Goal: Task Accomplishment & Management: Manage account settings

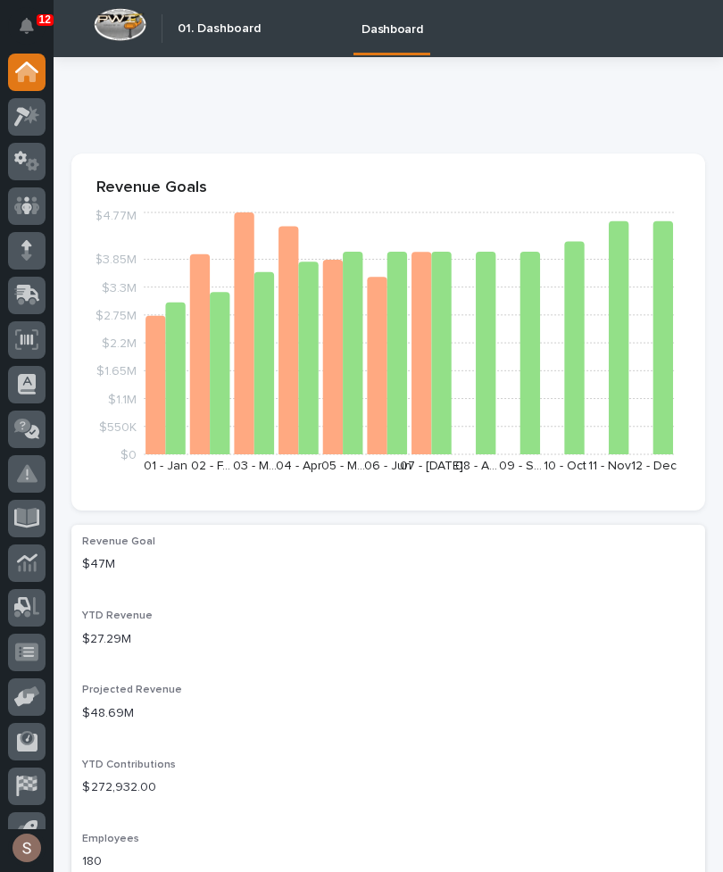
click at [28, 294] on icon at bounding box center [28, 293] width 23 height 17
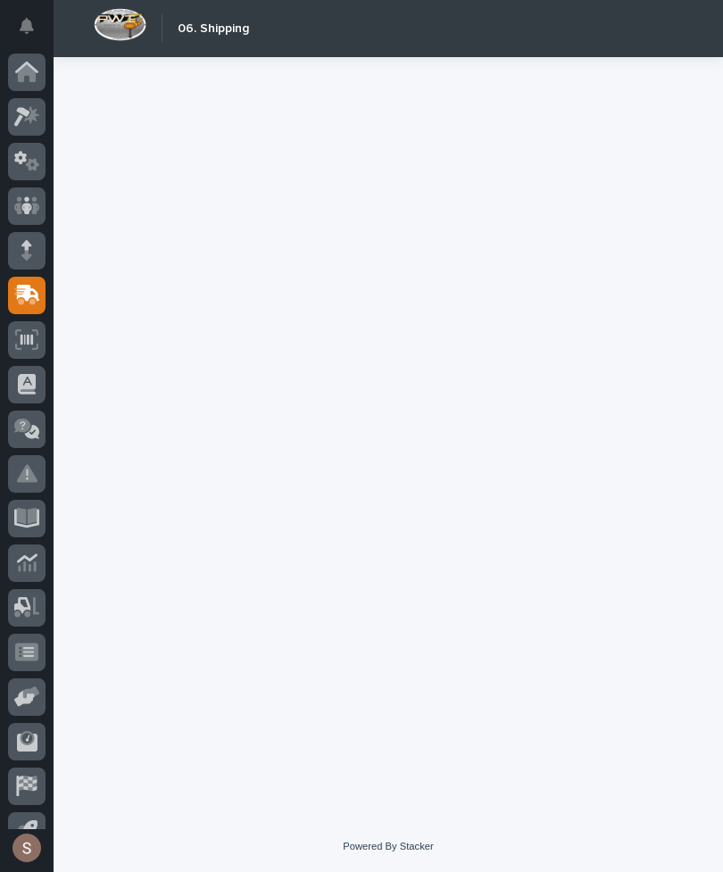
scroll to position [28, 0]
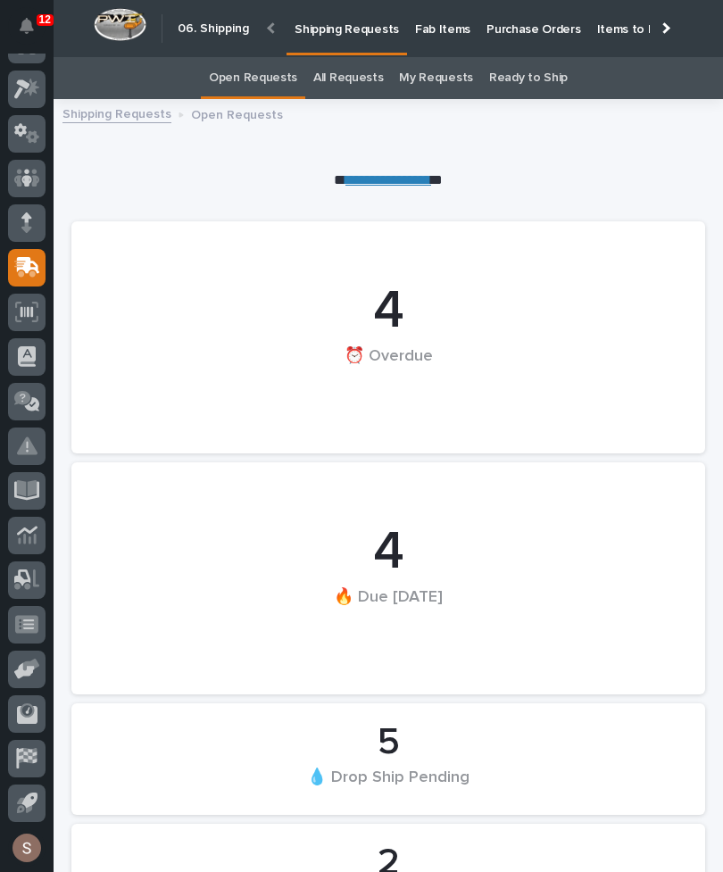
click at [431, 22] on p "Fab Items" at bounding box center [442, 19] width 55 height 38
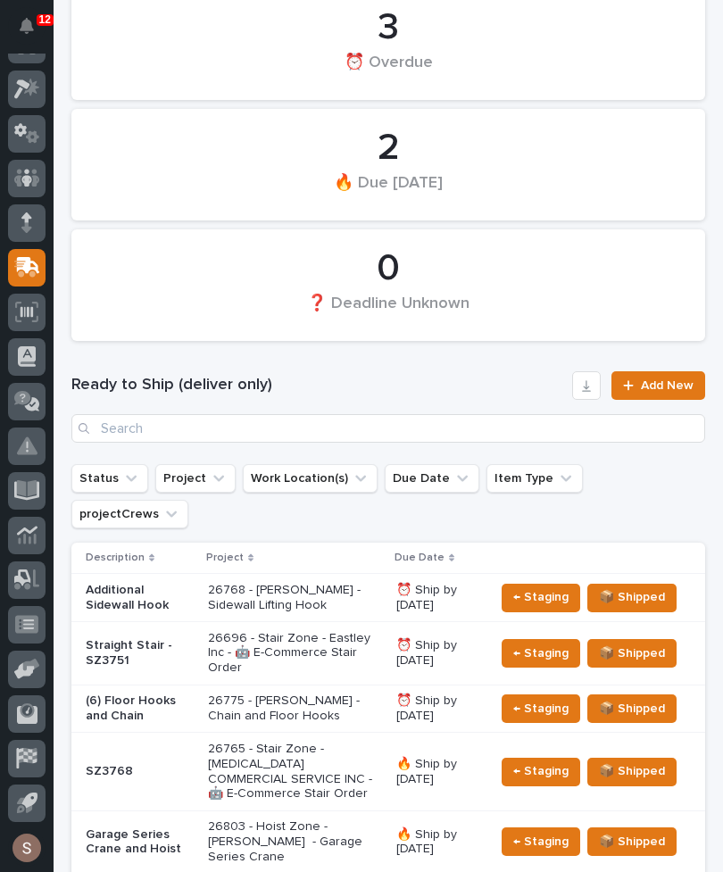
scroll to position [163, 0]
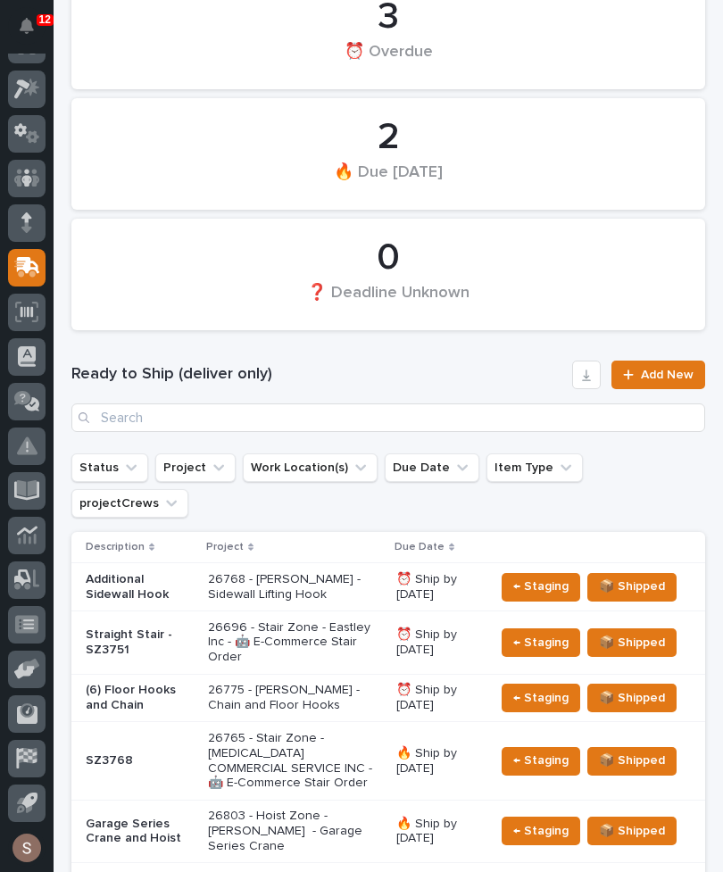
click at [114, 572] on p "Additional Sidewall Hook" at bounding box center [140, 587] width 108 height 30
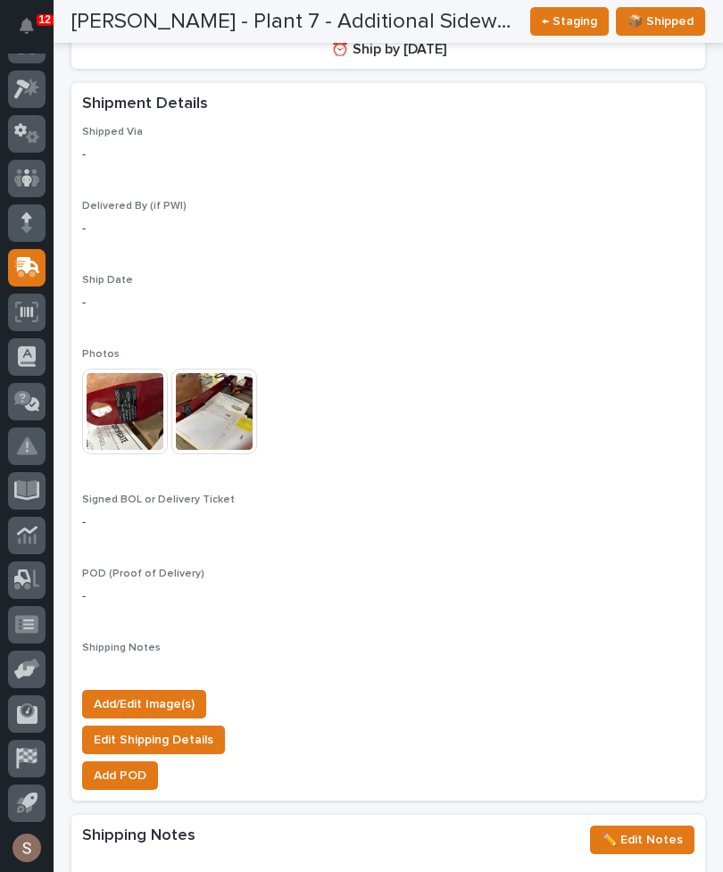
click at [117, 396] on img at bounding box center [125, 412] width 86 height 86
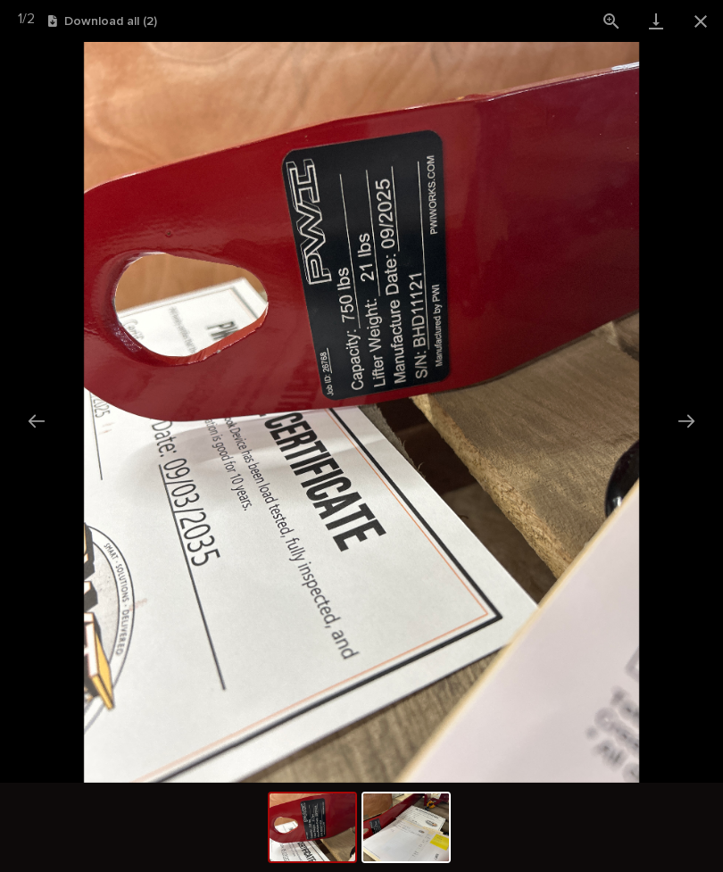
click at [685, 413] on button "Next slide" at bounding box center [687, 421] width 38 height 35
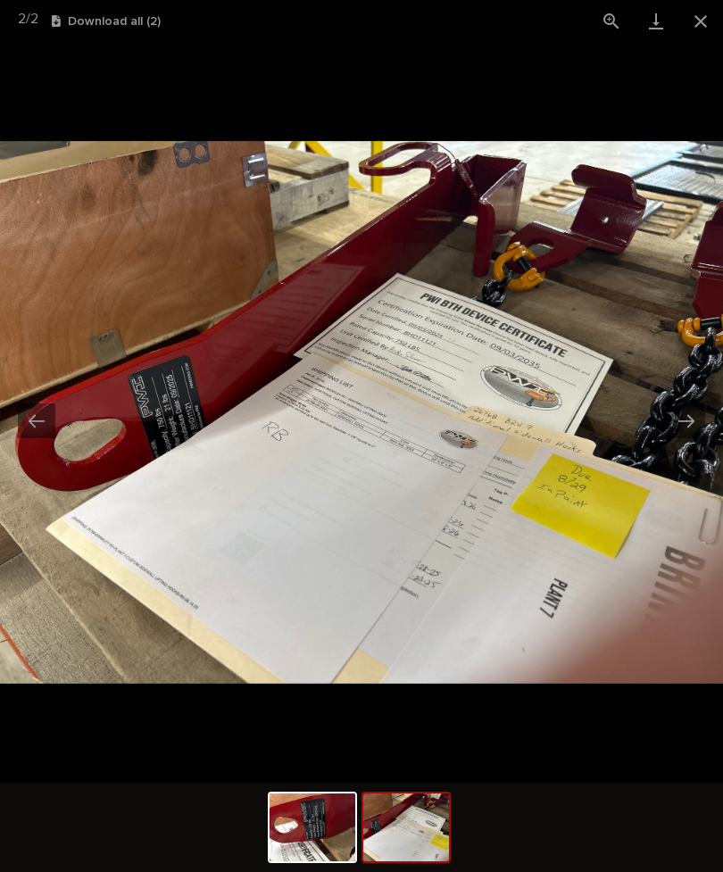
click at [708, 14] on button "Close gallery" at bounding box center [701, 21] width 45 height 42
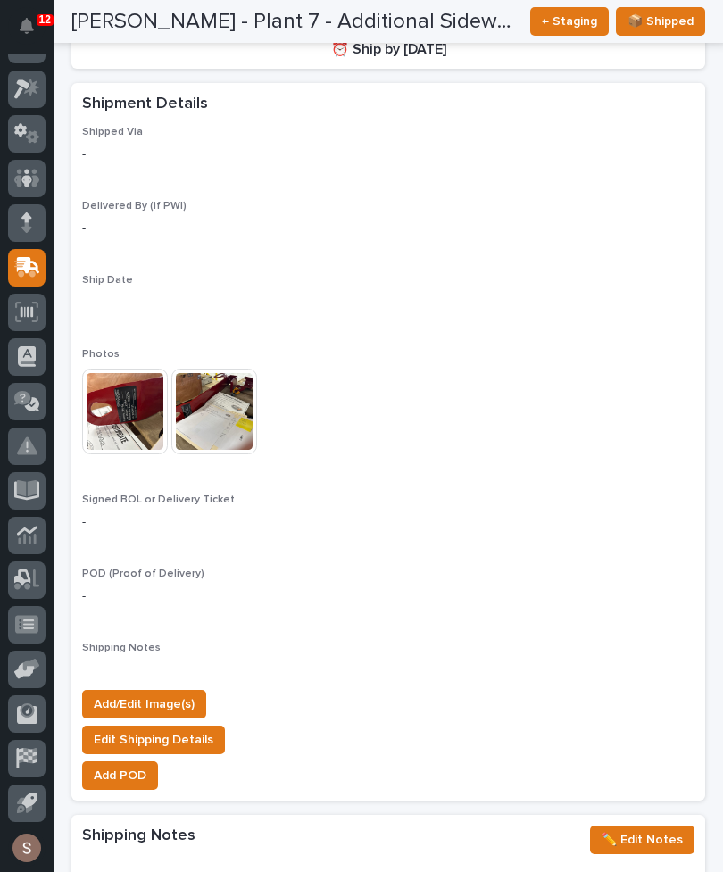
click at [120, 690] on button "Add/Edit Image(s)" at bounding box center [144, 704] width 124 height 29
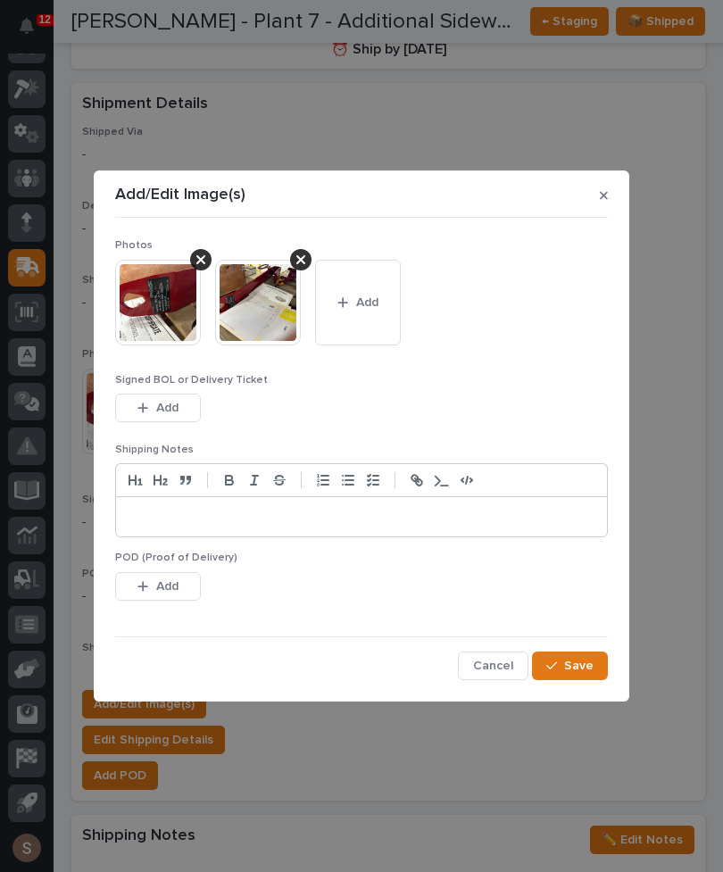
click at [379, 293] on button "Add" at bounding box center [358, 303] width 86 height 86
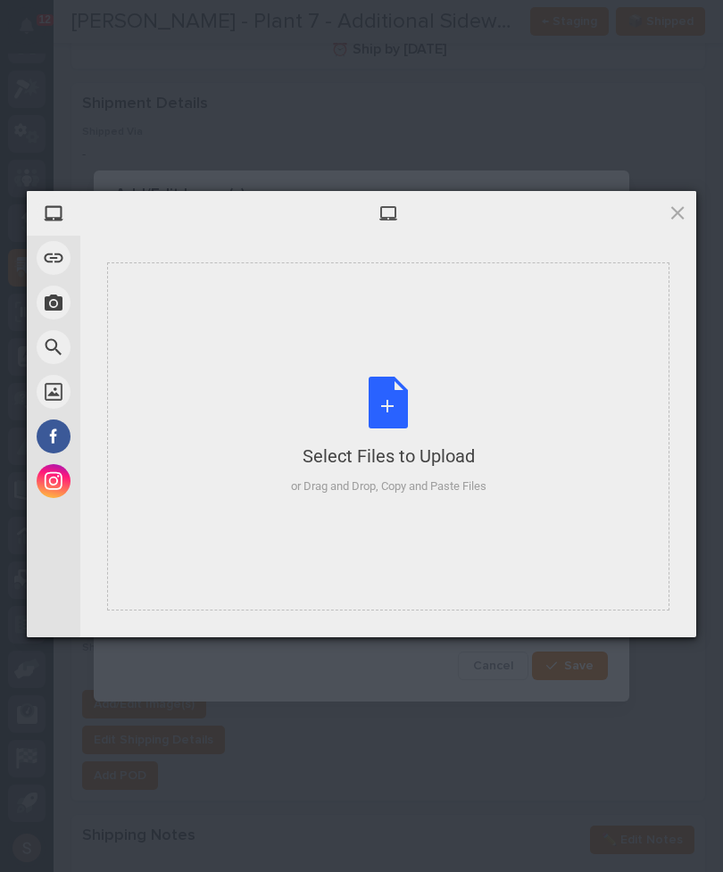
click at [437, 368] on div "Select Files to Upload or Drag and Drop, Copy and Paste Files" at bounding box center [388, 437] width 563 height 348
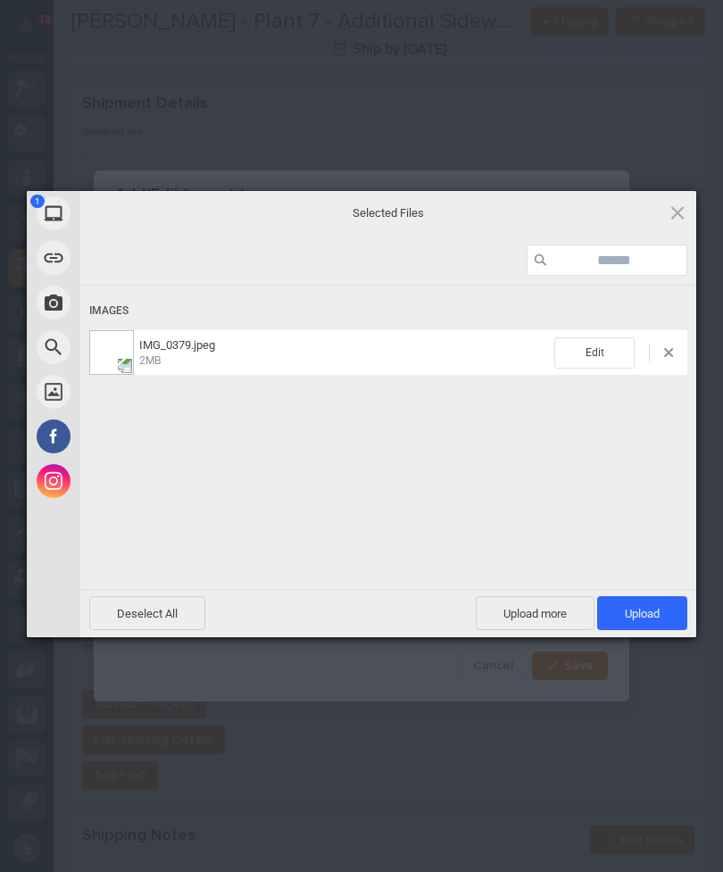
click at [661, 608] on span "Upload 1" at bounding box center [642, 613] width 90 height 34
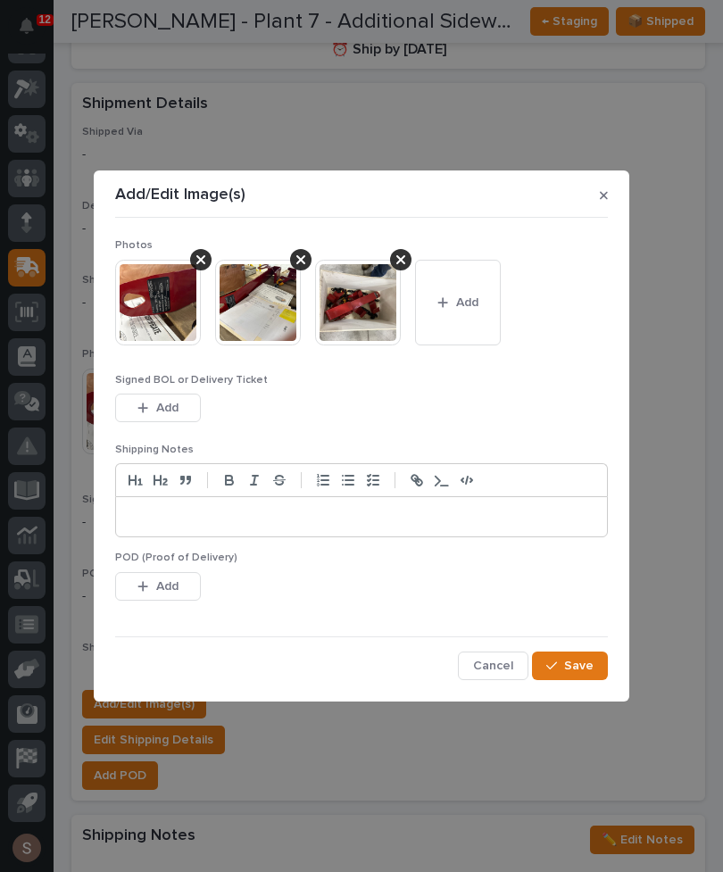
click at [593, 668] on span "Save" at bounding box center [578, 666] width 29 height 16
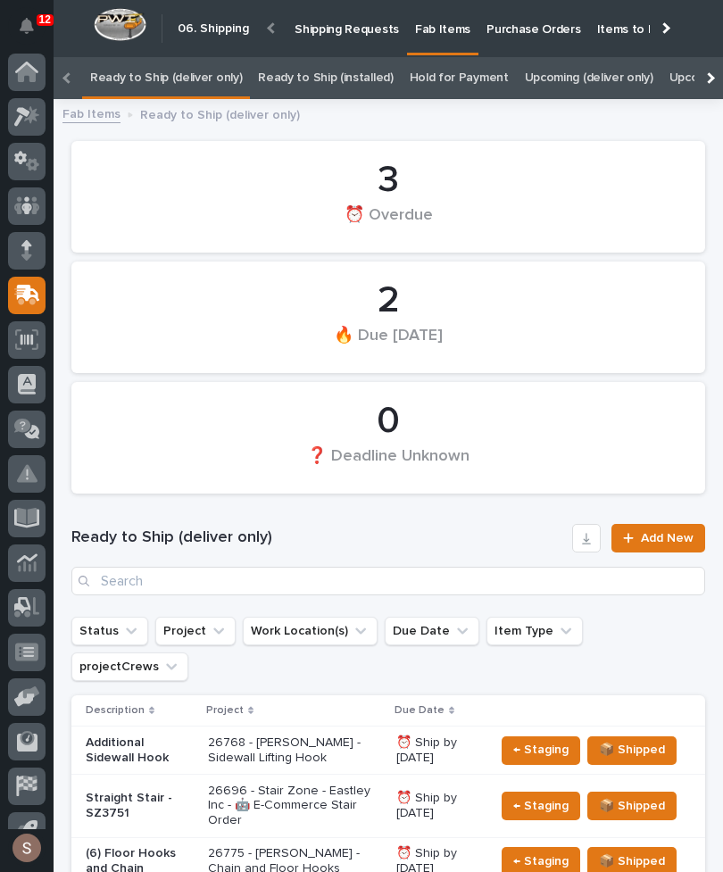
scroll to position [28, 0]
